Goal: Information Seeking & Learning: Learn about a topic

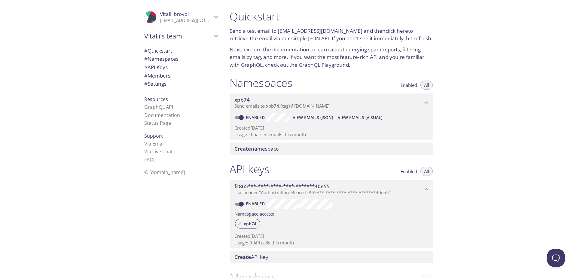
click at [198, 35] on span "Vitalii's team" at bounding box center [178, 36] width 68 height 8
click at [197, 35] on span "Vitalii's team" at bounding box center [178, 36] width 68 height 8
click at [197, 19] on p "[EMAIL_ADDRESS][DOMAIN_NAME]" at bounding box center [186, 20] width 52 height 6
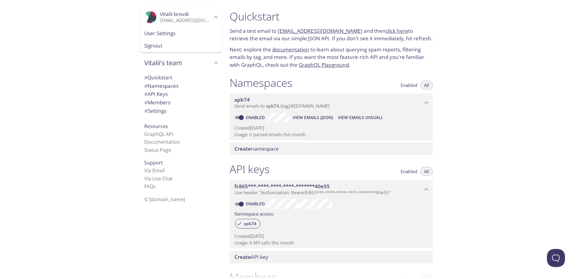
click at [172, 33] on span "User Settings" at bounding box center [180, 33] width 73 height 8
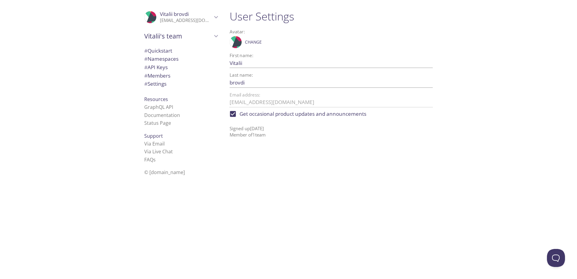
drag, startPoint x: 257, startPoint y: 126, endPoint x: 270, endPoint y: 144, distance: 22.2
click at [270, 144] on div "User Settings Avatar: .cls-1 { fill: #6d5ca8; } .cls-2 { fill: #3fc191; } .cls-…" at bounding box center [334, 139] width 218 height 279
drag, startPoint x: 266, startPoint y: 136, endPoint x: 240, endPoint y: 125, distance: 29.0
click at [240, 125] on p "Signed up [DATE] Member of 1 team" at bounding box center [331, 130] width 203 height 18
click at [259, 141] on div "User Settings Avatar: .cls-1 { fill: #6d5ca8; } .cls-2 { fill: #3fc191; } .cls-…" at bounding box center [331, 74] width 213 height 136
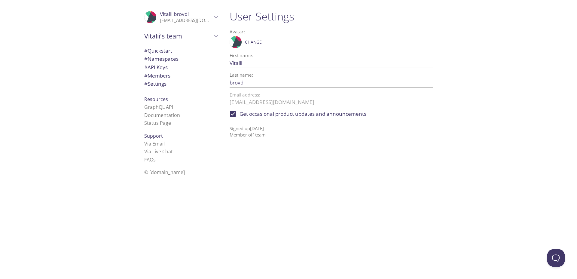
click at [166, 21] on p "[EMAIL_ADDRESS][DOMAIN_NAME]" at bounding box center [186, 20] width 52 height 6
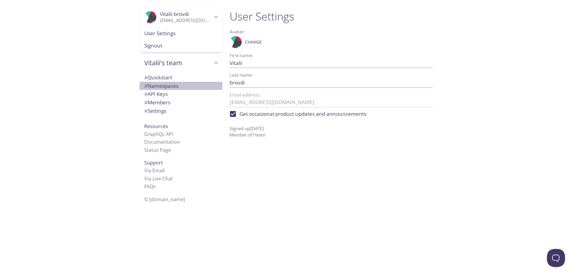
click at [173, 82] on div "# Namespaces" at bounding box center [180, 86] width 83 height 8
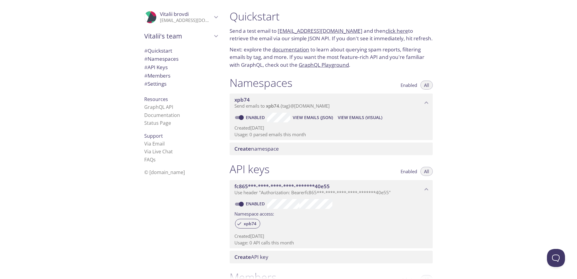
click at [374, 61] on p "Next: explore the documentation to learn about querying spam reports, filtering…" at bounding box center [331, 57] width 203 height 23
click at [374, 59] on p "Next: explore the documentation to learn about querying spam reports, filtering…" at bounding box center [331, 57] width 203 height 23
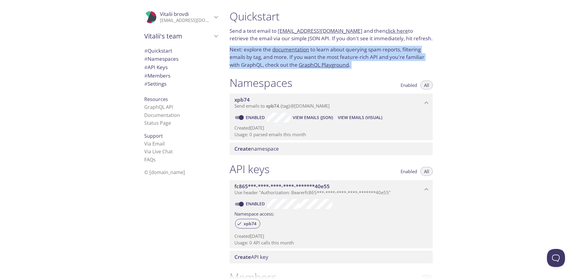
click at [374, 59] on p "Next: explore the documentation to learn about querying spam reports, filtering…" at bounding box center [331, 57] width 203 height 23
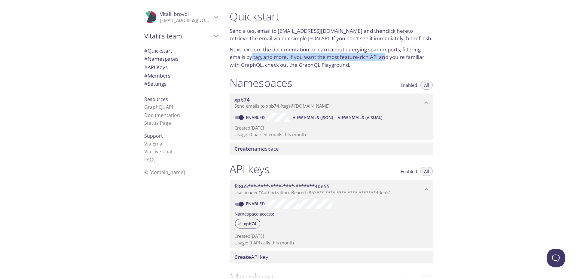
drag, startPoint x: 360, startPoint y: 59, endPoint x: 252, endPoint y: 56, distance: 107.7
click at [252, 56] on p "Next: explore the documentation to learn about querying spam reports, filtering…" at bounding box center [331, 57] width 203 height 23
drag, startPoint x: 246, startPoint y: 56, endPoint x: 372, endPoint y: 59, distance: 126.9
click at [372, 59] on p "Next: explore the documentation to learn about querying spam reports, filtering…" at bounding box center [331, 57] width 203 height 23
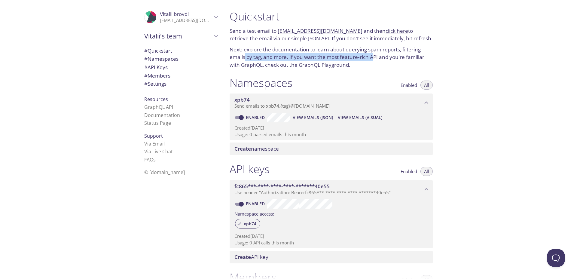
click at [372, 59] on p "Next: explore the documentation to learn about querying spam reports, filtering…" at bounding box center [331, 57] width 203 height 23
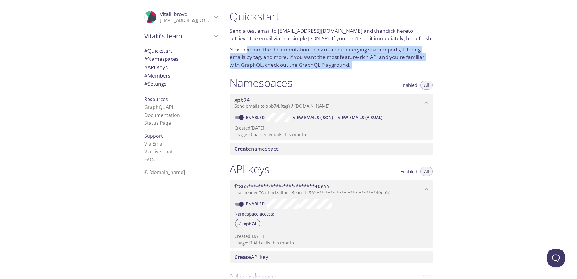
drag, startPoint x: 307, startPoint y: 74, endPoint x: 245, endPoint y: 51, distance: 65.8
click at [246, 51] on div "Quickstart Send a test email to [EMAIL_ADDRESS][DOMAIN_NAME] and then click her…" at bounding box center [334, 139] width 218 height 279
click at [245, 51] on p "Next: explore the documentation to learn about querying spam reports, filtering…" at bounding box center [331, 57] width 203 height 23
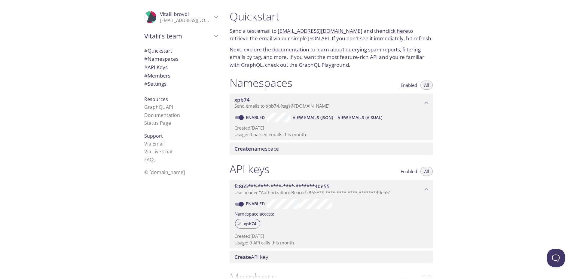
click at [275, 68] on p "Next: explore the documentation to learn about querying spam reports, filtering…" at bounding box center [331, 57] width 203 height 23
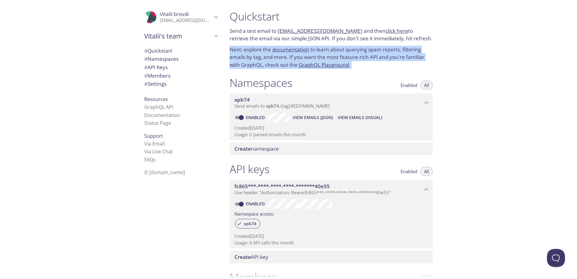
click at [275, 68] on p "Next: explore the documentation to learn about querying spam reports, filtering…" at bounding box center [331, 57] width 203 height 23
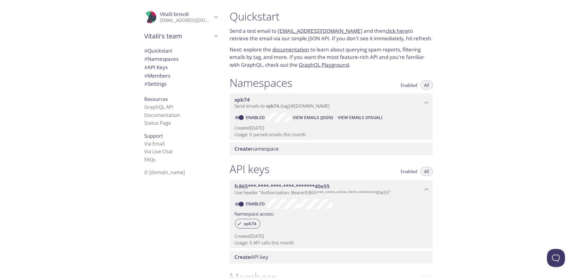
click at [356, 58] on p "Next: explore the documentation to learn about querying spam reports, filtering…" at bounding box center [331, 57] width 203 height 23
click at [361, 58] on p "Next: explore the documentation to learn about querying spam reports, filtering…" at bounding box center [331, 57] width 203 height 23
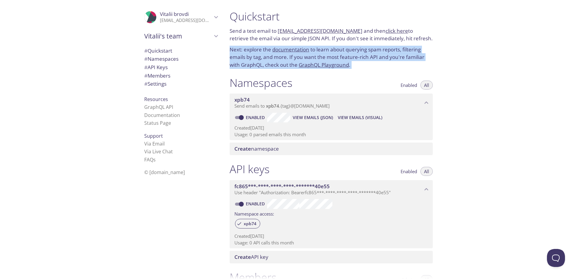
click at [361, 58] on p "Next: explore the documentation to learn about querying spam reports, filtering…" at bounding box center [331, 57] width 203 height 23
click at [283, 52] on link "documentation" at bounding box center [290, 49] width 37 height 7
click at [288, 61] on p "Next: explore the documentation to learn about querying spam reports, filtering…" at bounding box center [331, 57] width 203 height 23
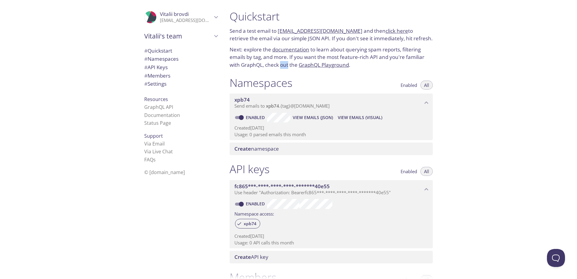
click at [288, 61] on p "Next: explore the documentation to learn about querying spam reports, filtering…" at bounding box center [331, 57] width 203 height 23
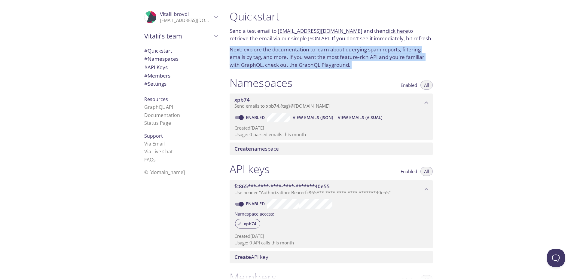
click at [288, 61] on p "Next: explore the documentation to learn about querying spam reports, filtering…" at bounding box center [331, 57] width 203 height 23
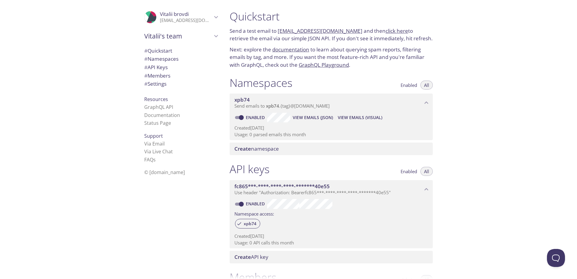
click at [285, 58] on p "Next: explore the documentation to learn about querying spam reports, filtering…" at bounding box center [331, 57] width 203 height 23
drag, startPoint x: 289, startPoint y: 63, endPoint x: 264, endPoint y: 61, distance: 25.3
click at [264, 61] on p "Next: explore the documentation to learn about querying spam reports, filtering…" at bounding box center [331, 57] width 203 height 23
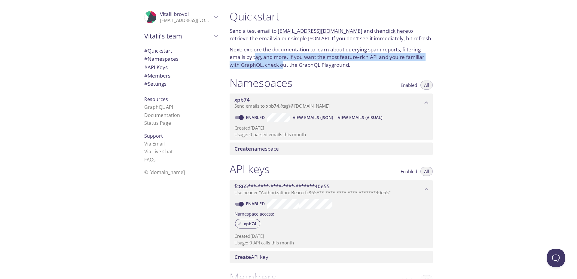
drag, startPoint x: 256, startPoint y: 59, endPoint x: 282, endPoint y: 64, distance: 25.8
click at [282, 64] on p "Next: explore the documentation to learn about querying spam reports, filtering…" at bounding box center [331, 57] width 203 height 23
drag, startPoint x: 290, startPoint y: 64, endPoint x: 276, endPoint y: 59, distance: 15.1
click at [276, 59] on p "Next: explore the documentation to learn about querying spam reports, filtering…" at bounding box center [331, 57] width 203 height 23
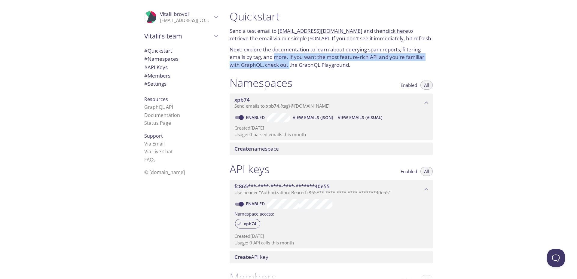
click at [276, 59] on p "Next: explore the documentation to learn about querying spam reports, filtering…" at bounding box center [331, 57] width 203 height 23
